Goal: Use online tool/utility: Utilize a website feature to perform a specific function

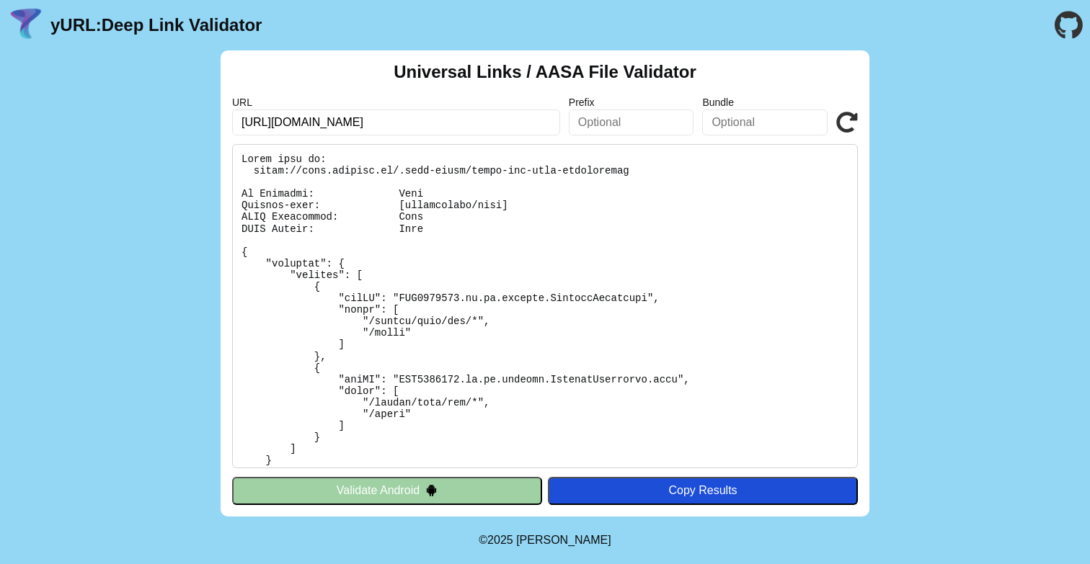
click at [404, 492] on button "Validate Android" at bounding box center [387, 490] width 310 height 27
